Goal: Navigation & Orientation: Understand site structure

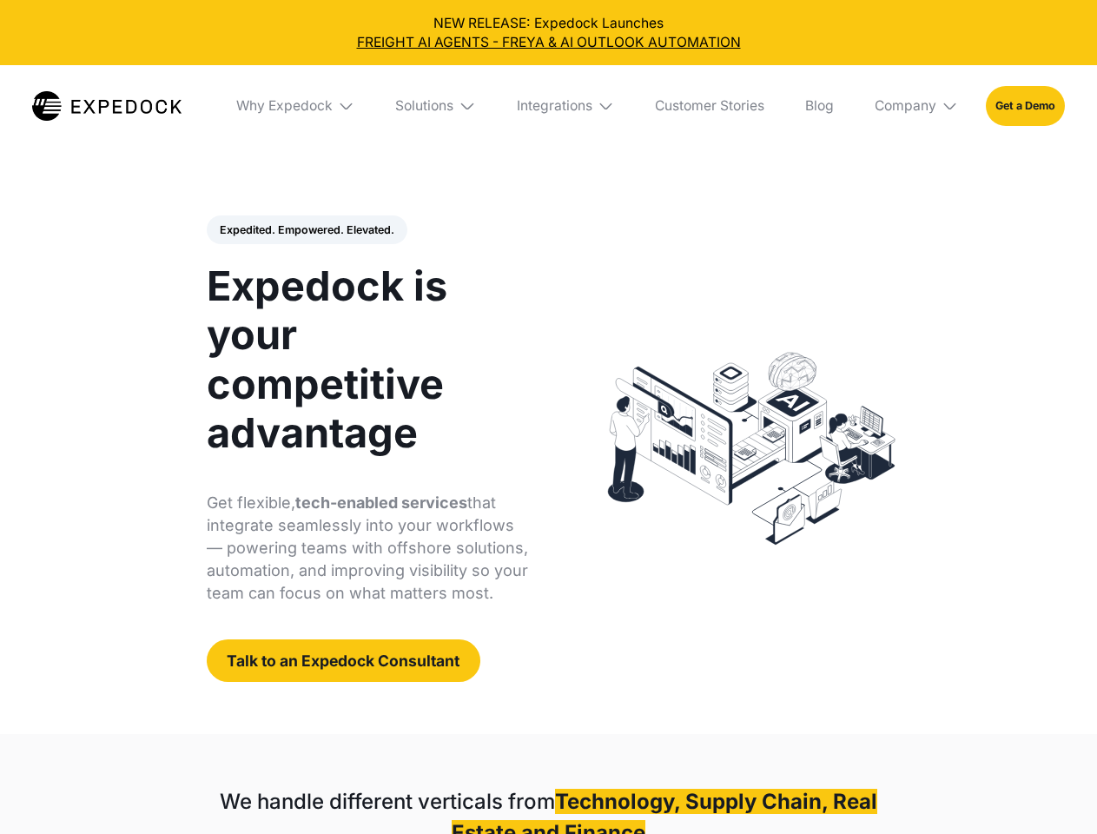
select select
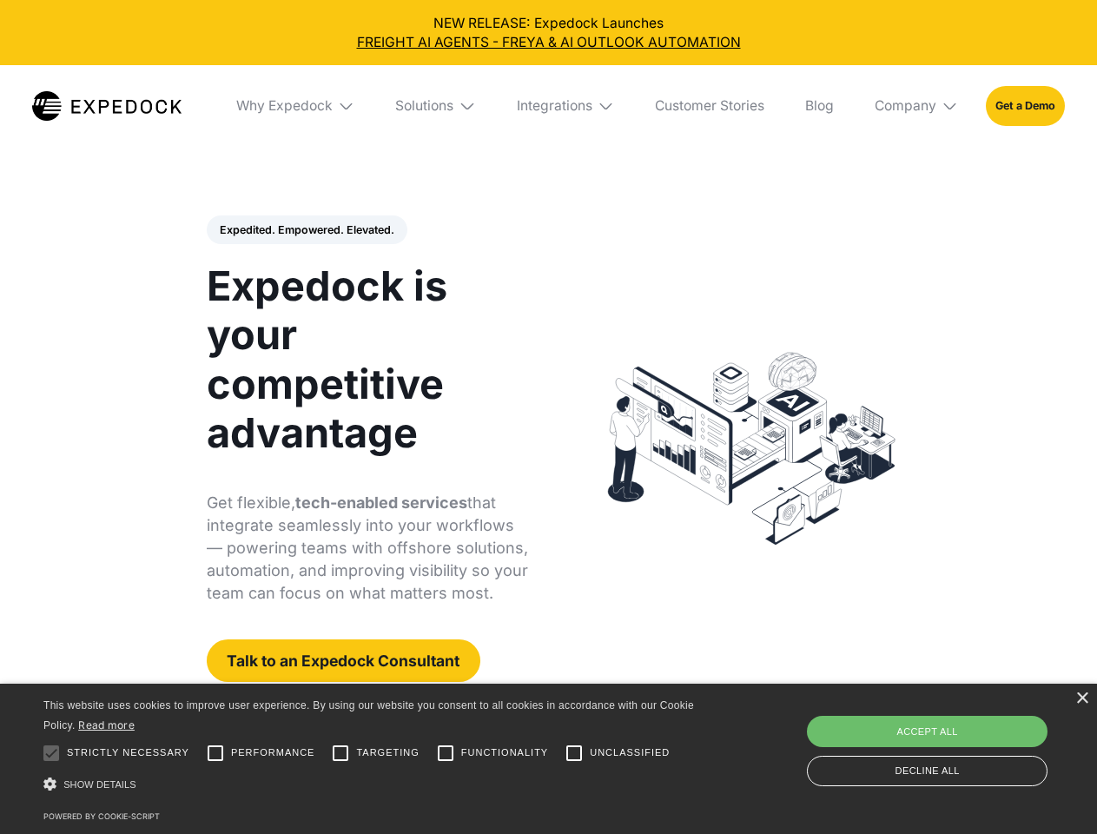
click at [548, 106] on div "Integrations" at bounding box center [555, 105] width 76 height 17
click at [296, 106] on div "Why Expedock" at bounding box center [270, 105] width 96 height 17
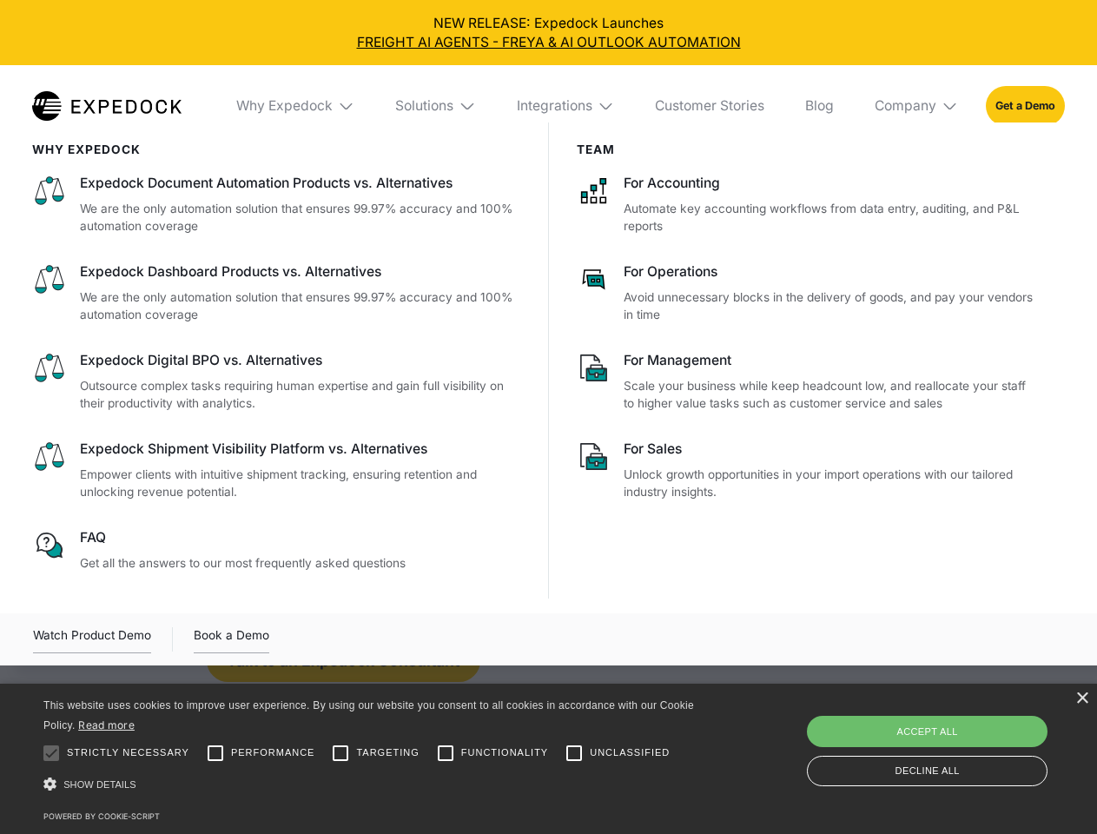
click at [437, 106] on div "Solutions" at bounding box center [424, 105] width 58 height 17
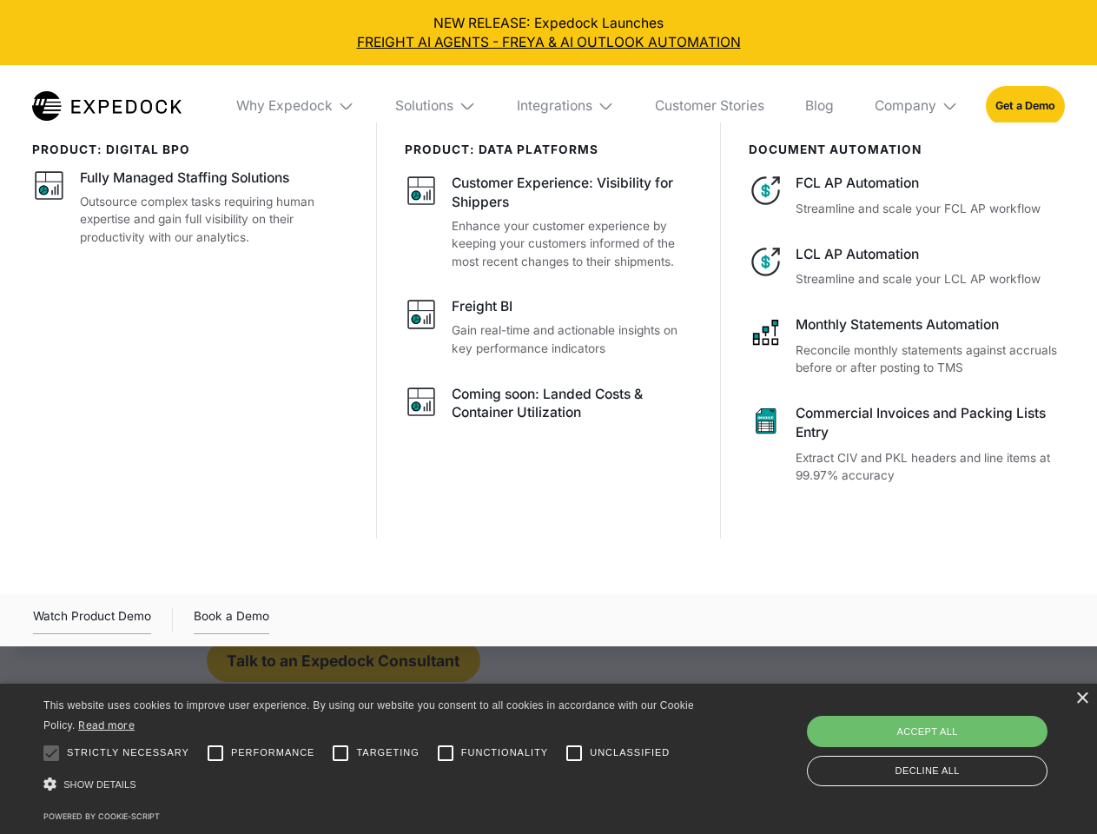
click at [566, 106] on div "Integrations" at bounding box center [555, 105] width 76 height 17
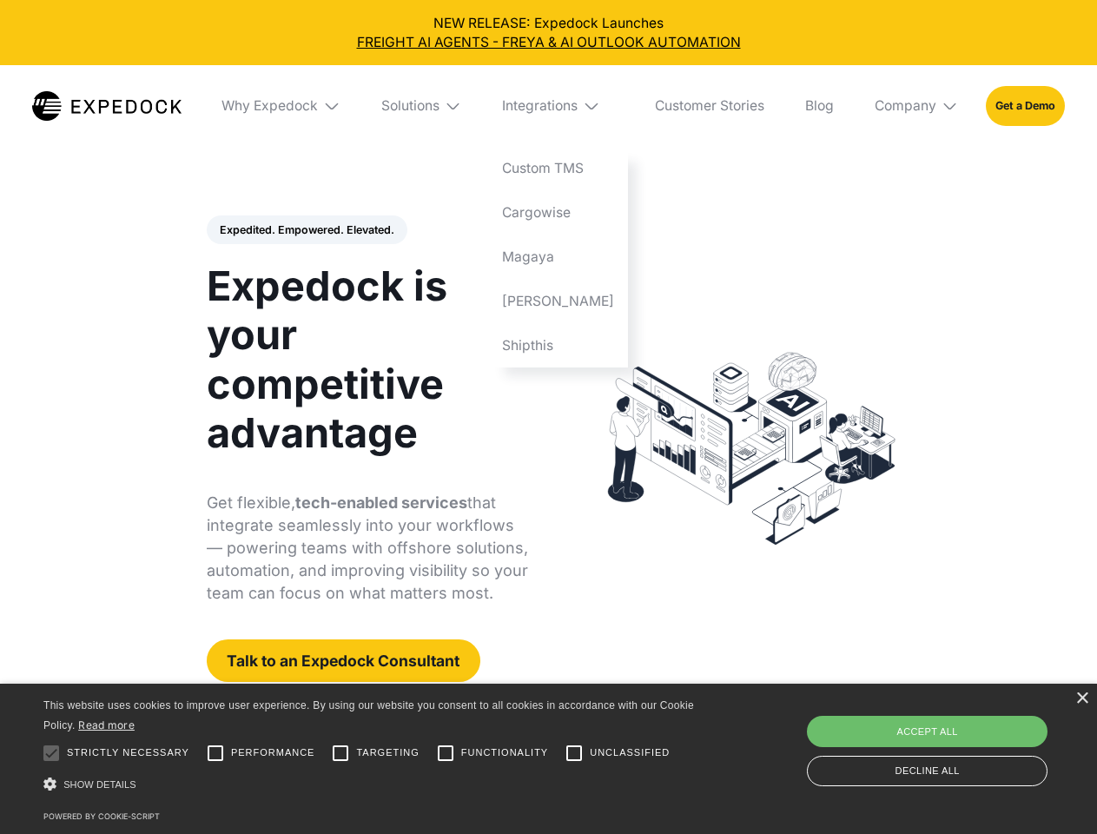
click at [917, 106] on div "Company" at bounding box center [906, 105] width 62 height 17
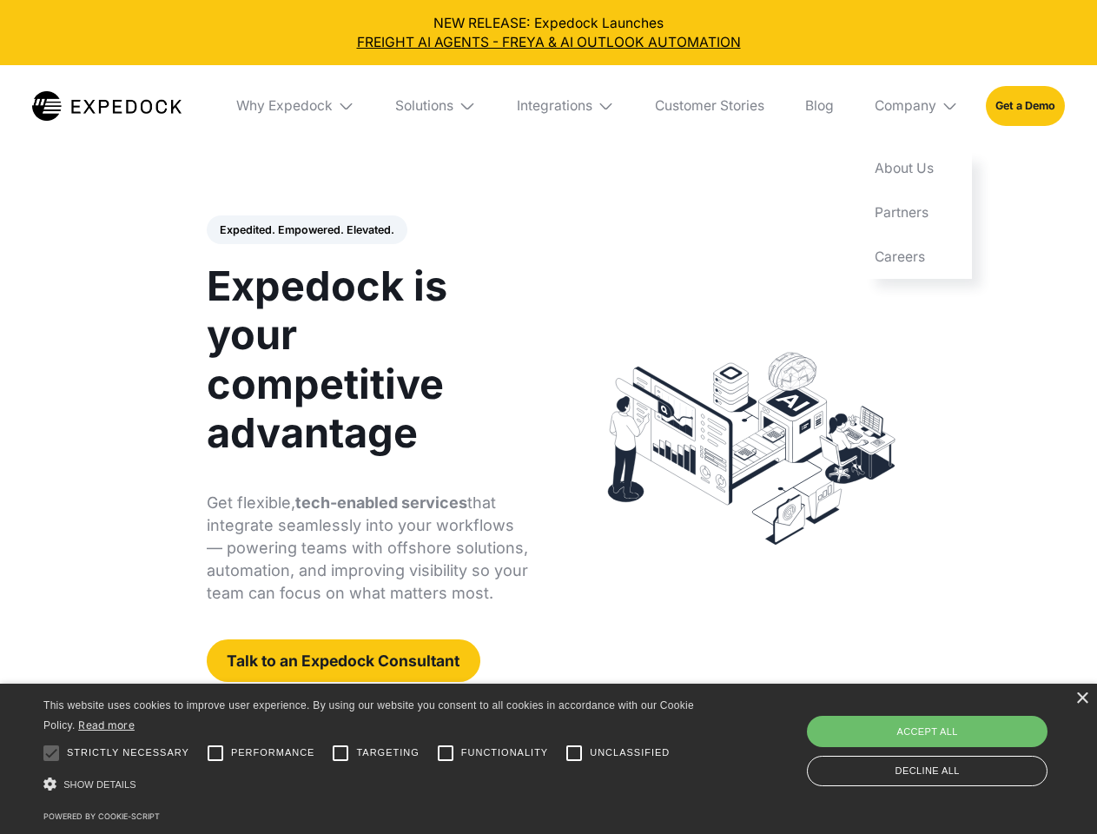
click at [306, 230] on div "Expedited. Empowered. Elevated. Automate Freight Document Extraction at 99.97% …" at bounding box center [368, 448] width 322 height 467
click at [51, 753] on div at bounding box center [51, 753] width 35 height 35
click at [215, 753] on input "Performance" at bounding box center [215, 753] width 35 height 35
checkbox input "true"
click at [341, 753] on input "Targeting" at bounding box center [340, 753] width 35 height 35
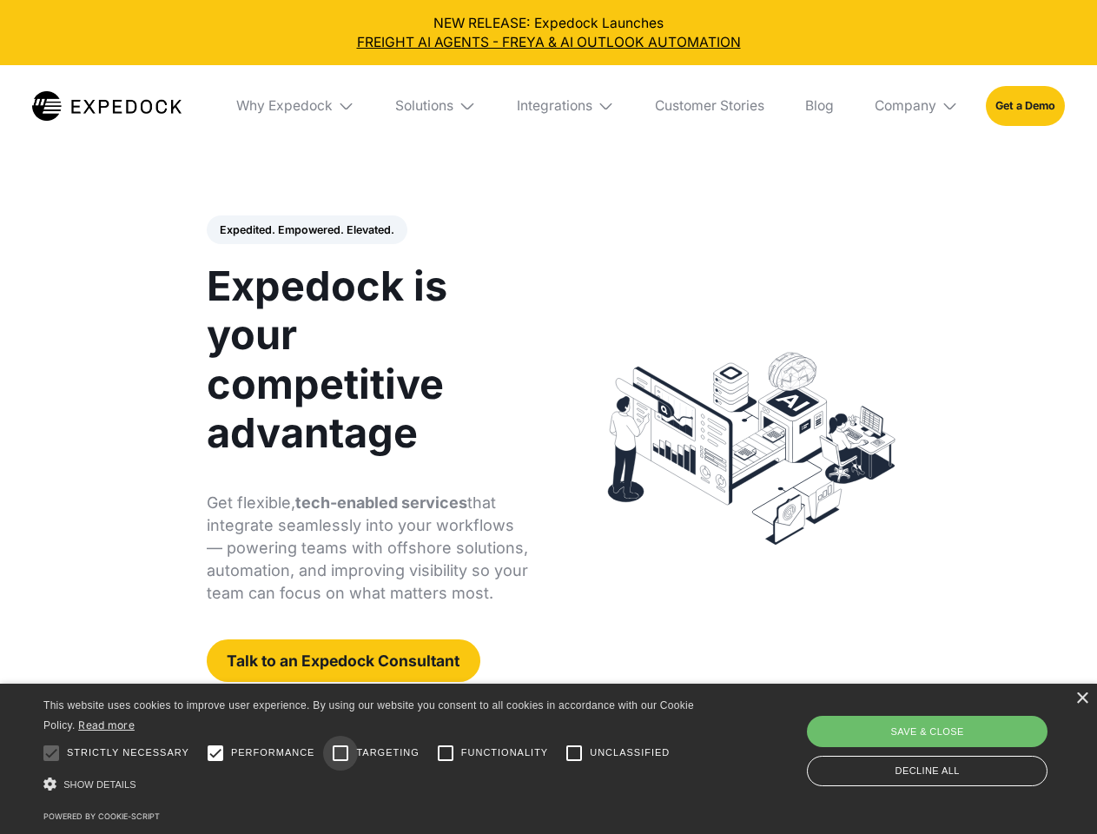
checkbox input "true"
click at [446, 753] on input "Functionality" at bounding box center [445, 753] width 35 height 35
checkbox input "true"
